Goal: Transaction & Acquisition: Purchase product/service

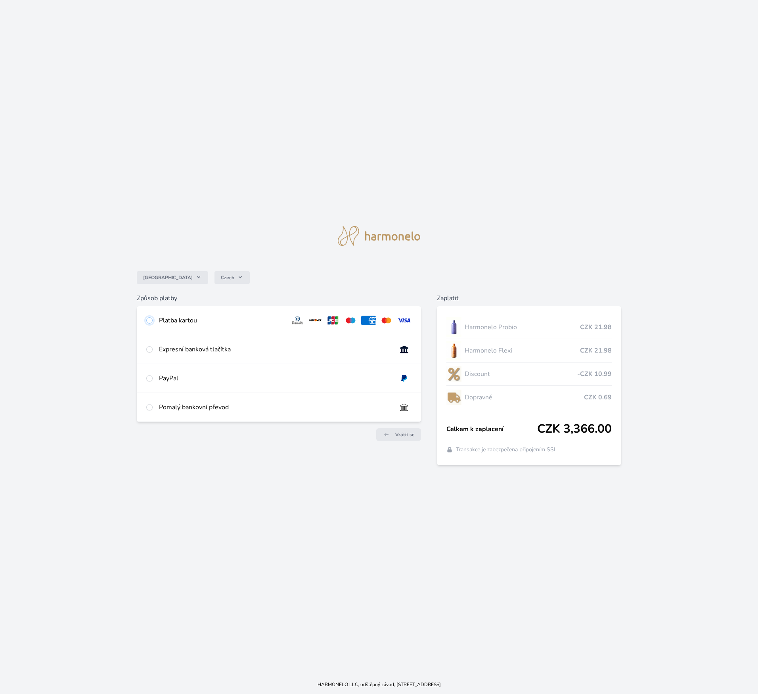
click at [147, 319] on input "radio" at bounding box center [149, 320] width 6 height 6
radio input "true"
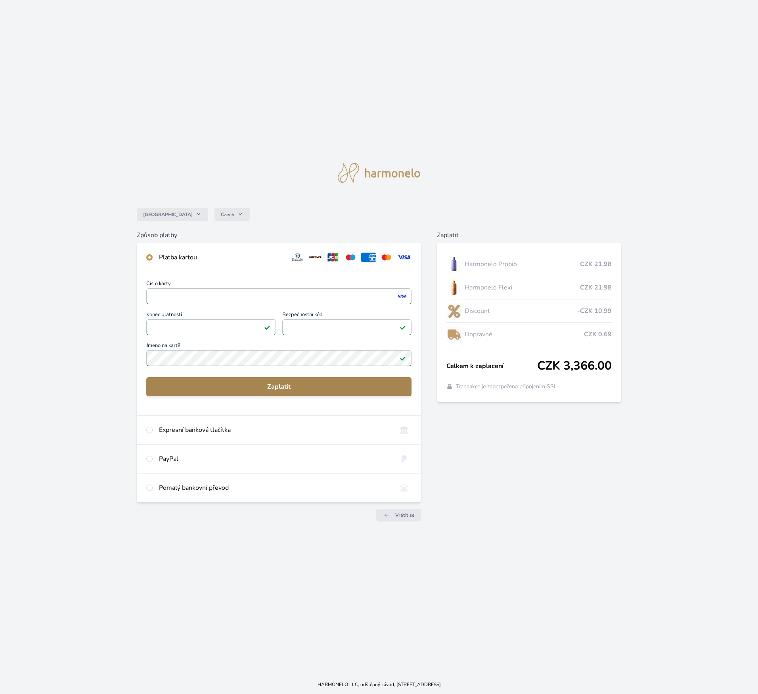
click at [332, 387] on span "Zaplatit" at bounding box center [279, 387] width 253 height 10
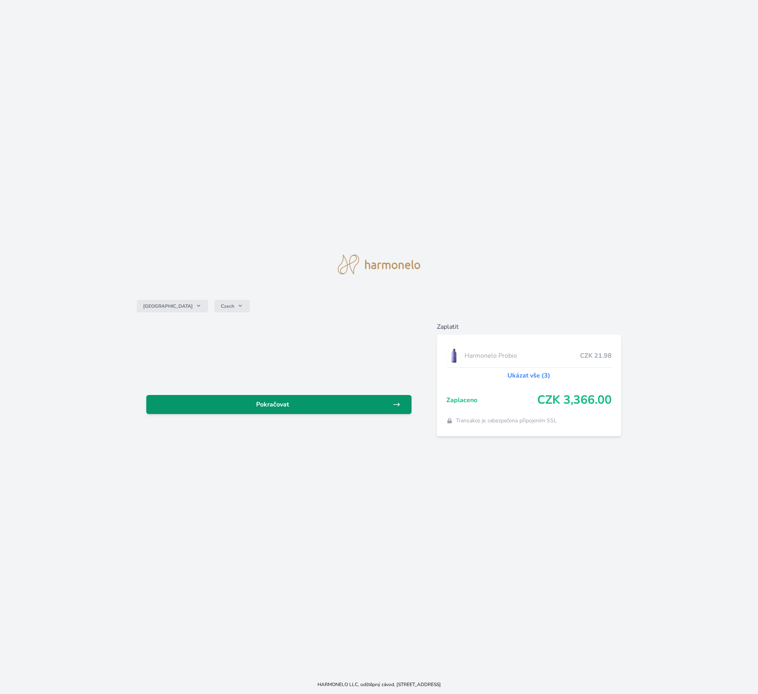
click at [334, 402] on span "Pokračovat" at bounding box center [273, 405] width 240 height 10
